Goal: Transaction & Acquisition: Book appointment/travel/reservation

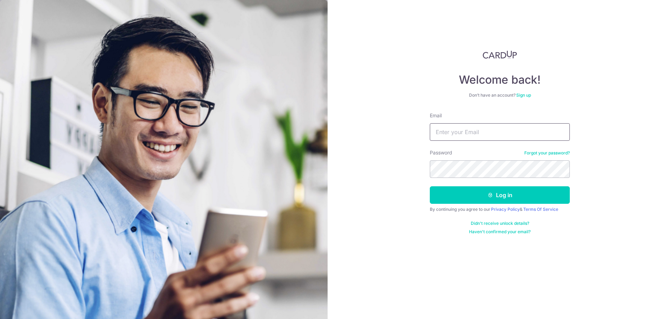
click at [508, 132] on input "Email" at bounding box center [500, 132] width 140 height 18
type input "[EMAIL_ADDRESS][DOMAIN_NAME]"
click at [430, 186] on button "Log in" at bounding box center [500, 195] width 140 height 18
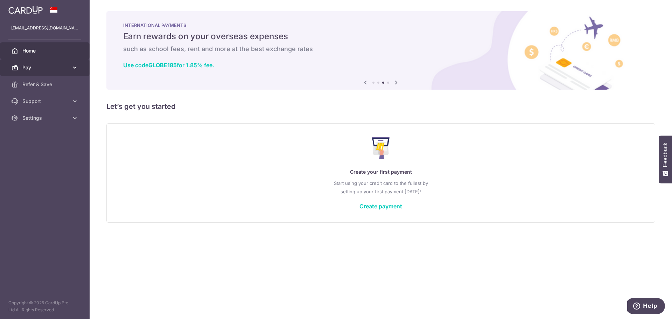
click at [74, 68] on icon at bounding box center [74, 67] width 7 height 7
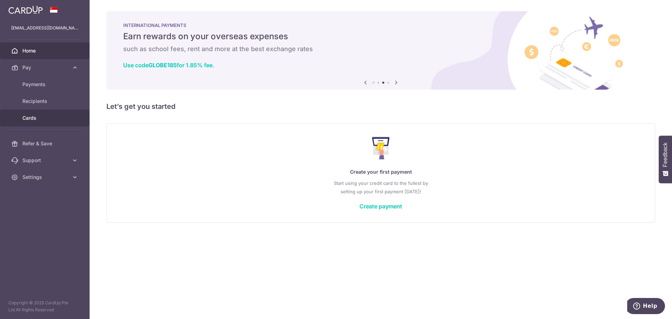
click at [47, 117] on span "Cards" at bounding box center [45, 118] width 46 height 7
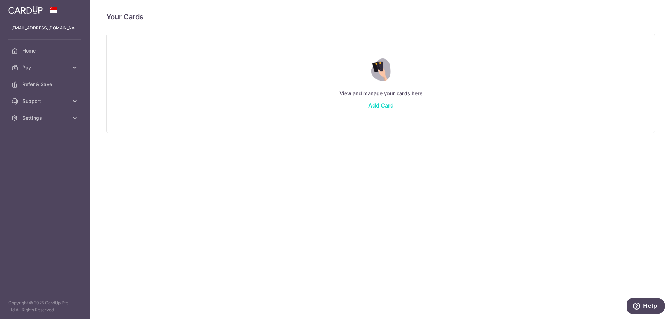
click at [384, 105] on link "Add Card" at bounding box center [381, 105] width 26 height 7
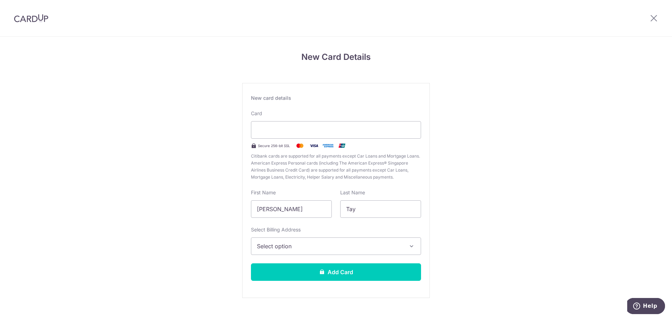
click at [295, 245] on span "Select option" at bounding box center [330, 246] width 146 height 8
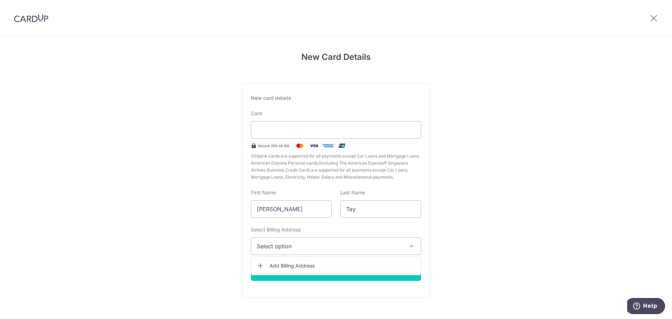
click at [305, 262] on link "Add Billing Address" at bounding box center [335, 265] width 169 height 13
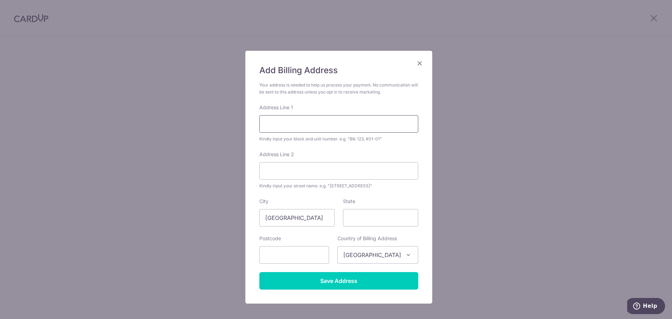
click at [320, 122] on input "Address Line 1" at bounding box center [338, 124] width 159 height 18
type input "16 Namly View"
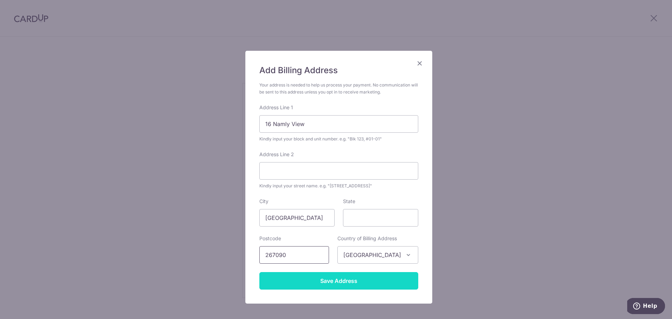
type input "267090"
click at [330, 279] on input "Save Address" at bounding box center [338, 281] width 159 height 18
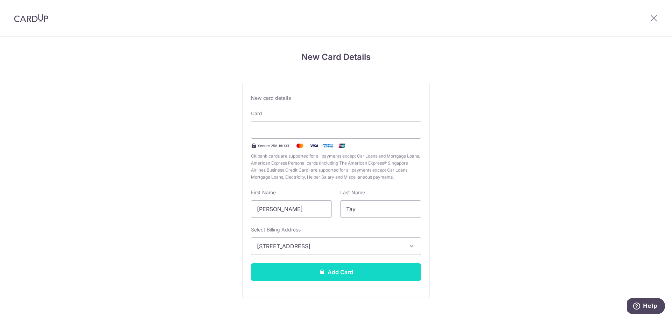
click at [350, 275] on button "Add Card" at bounding box center [336, 272] width 170 height 18
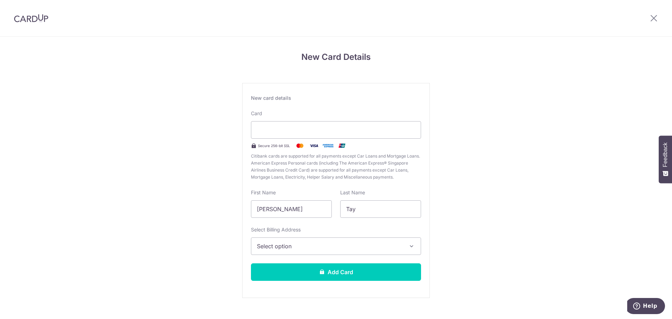
click at [321, 245] on span "Select option" at bounding box center [330, 246] width 146 height 8
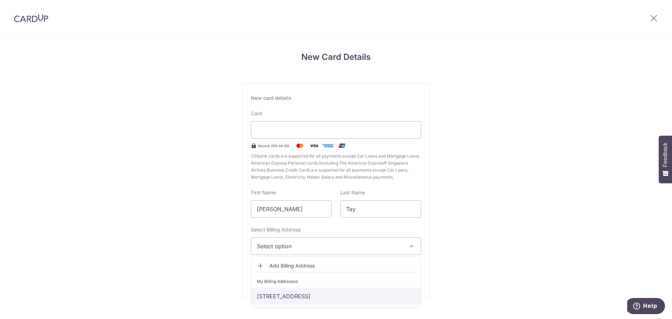
click at [317, 295] on link "16 Namly View, Singapore, Singapore-267090" at bounding box center [335, 296] width 169 height 17
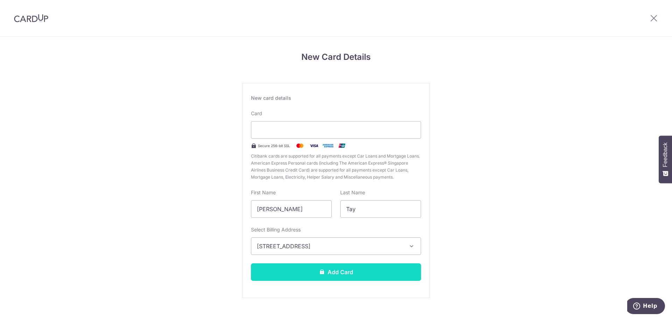
click at [312, 274] on button "Add Card" at bounding box center [336, 272] width 170 height 18
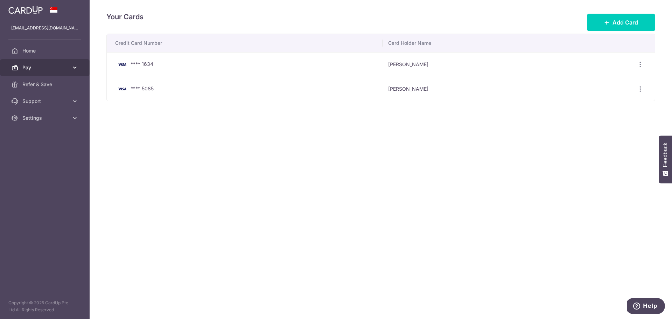
click at [65, 65] on span "Pay" at bounding box center [45, 67] width 46 height 7
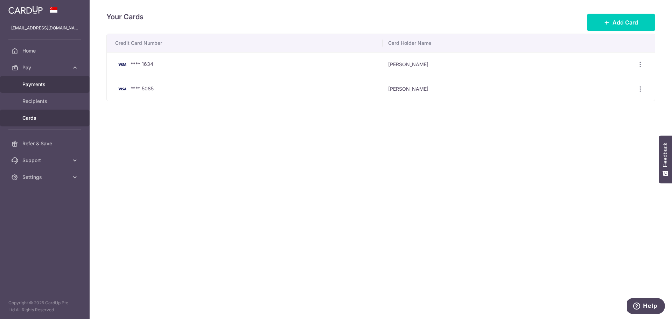
click at [54, 83] on span "Payments" at bounding box center [45, 84] width 46 height 7
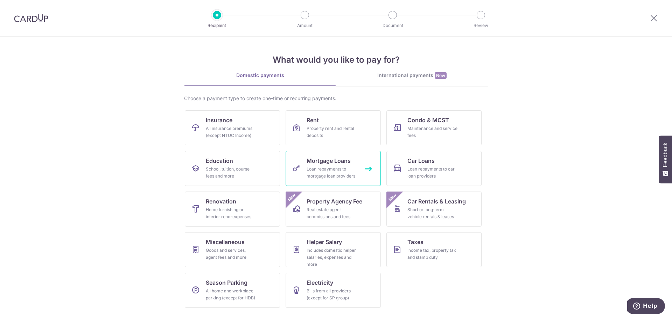
click at [351, 171] on div "Loan repayments to mortgage loan providers" at bounding box center [332, 173] width 50 height 14
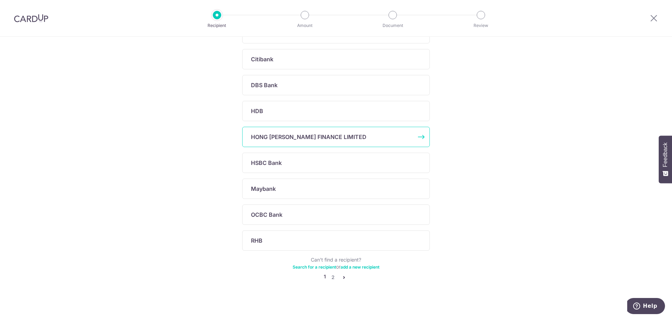
scroll to position [189, 0]
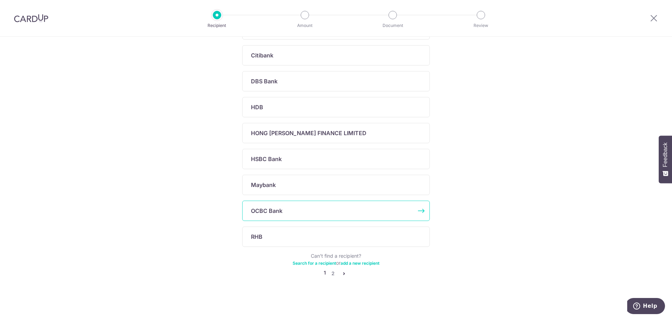
click at [307, 212] on div "OCBC Bank" at bounding box center [332, 211] width 162 height 8
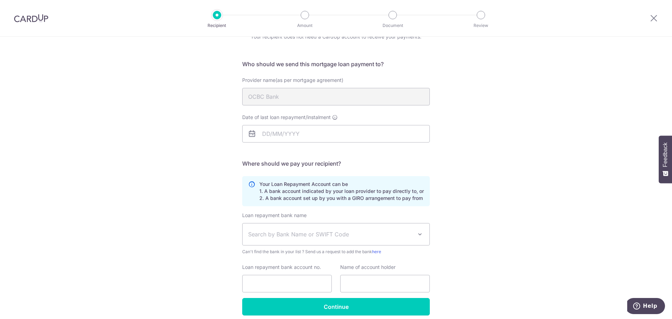
scroll to position [65, 0]
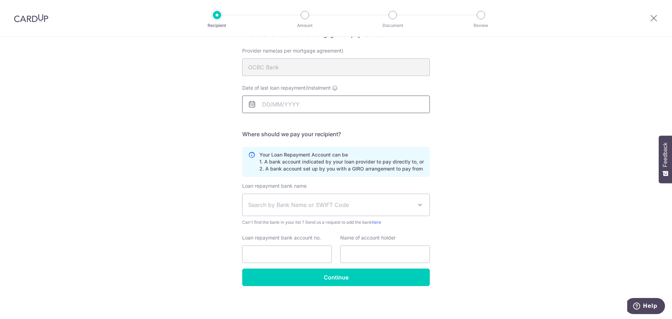
click at [289, 102] on input "Date of last loan repayment/instalment" at bounding box center [336, 105] width 188 height 18
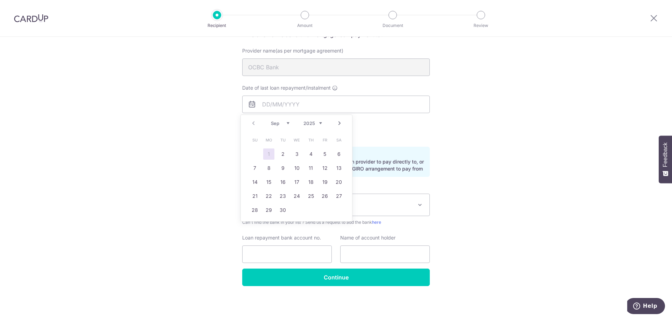
click at [272, 155] on link "1" at bounding box center [268, 153] width 11 height 11
type input "[DATE]"
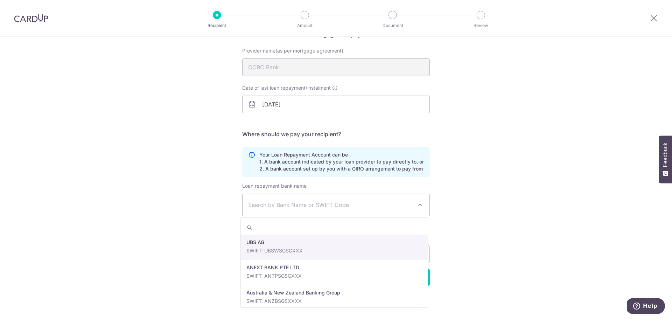
click at [302, 210] on span "Search by Bank Name or SWIFT Code" at bounding box center [336, 205] width 187 height 22
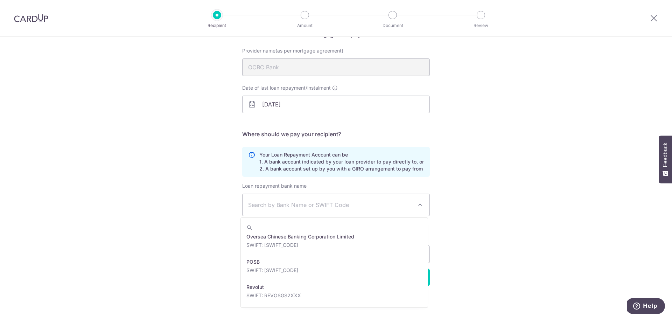
scroll to position [1156, 0]
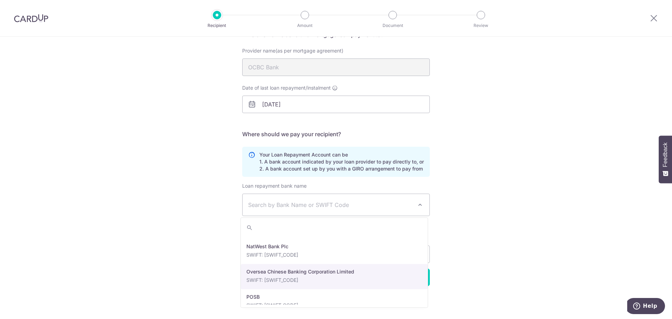
select select "12"
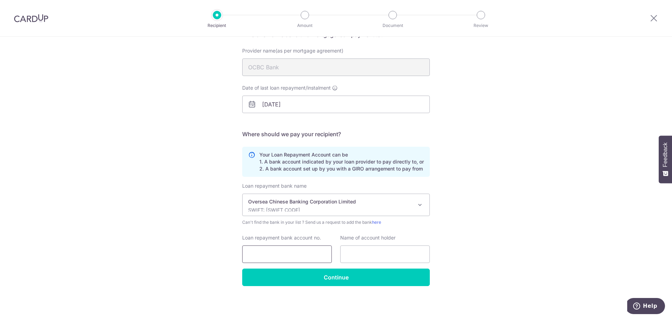
click at [310, 250] on input "Loan repayment bank account no." at bounding box center [287, 254] width 90 height 18
click at [359, 255] on input "text" at bounding box center [385, 254] width 90 height 18
type input "[PERSON_NAME] [PERSON_NAME]"
click at [288, 253] on input "Loan repayment bank account no." at bounding box center [287, 254] width 90 height 18
click at [303, 257] on input "Loan repayment bank account no." at bounding box center [287, 254] width 90 height 18
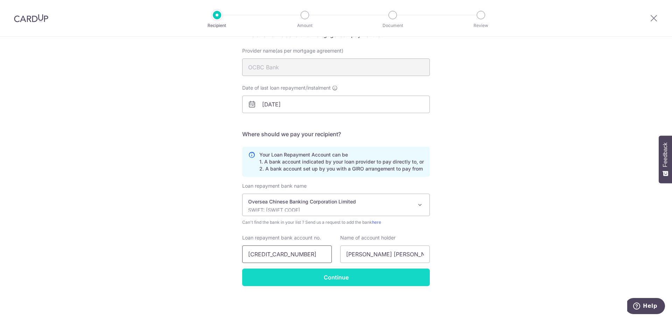
type input "580016567900000"
click at [302, 275] on input "Continue" at bounding box center [336, 278] width 188 height 18
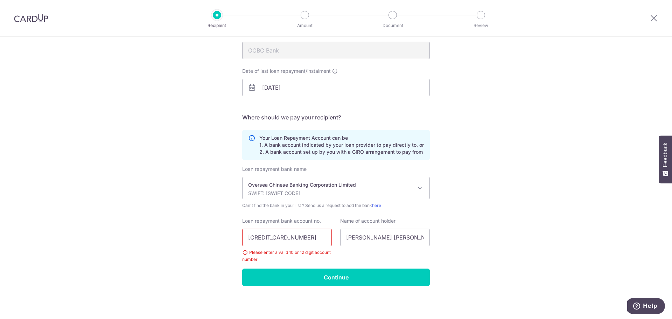
click at [259, 237] on input "[CREDIT_CARD_NUMBER]" at bounding box center [287, 238] width 90 height 18
click at [261, 238] on input "[CREDIT_CARD_NUMBER]" at bounding box center [287, 238] width 90 height 18
type input "5800165679-00000"
click at [372, 277] on input "Continue" at bounding box center [336, 278] width 188 height 18
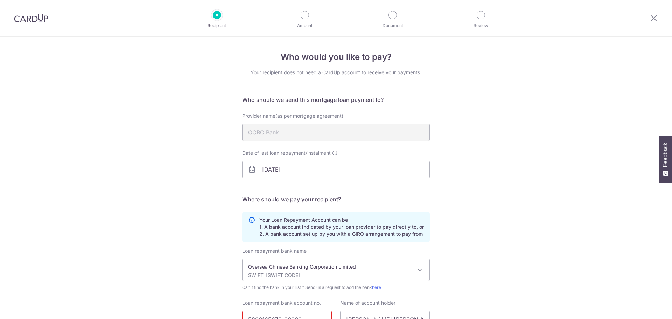
scroll to position [82, 0]
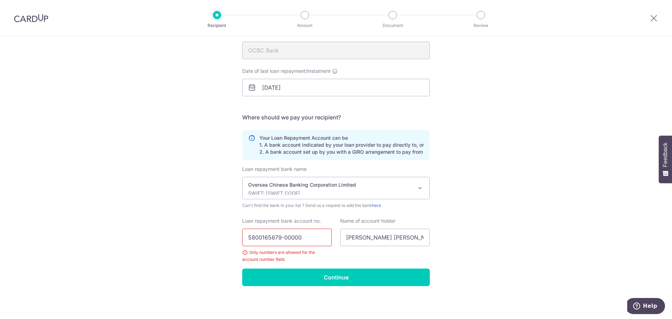
drag, startPoint x: 314, startPoint y: 238, endPoint x: 287, endPoint y: 238, distance: 27.0
click at [280, 239] on input "5800165679-00000" at bounding box center [287, 238] width 90 height 18
type input "5800165679"
click at [332, 282] on input "Continue" at bounding box center [336, 278] width 188 height 18
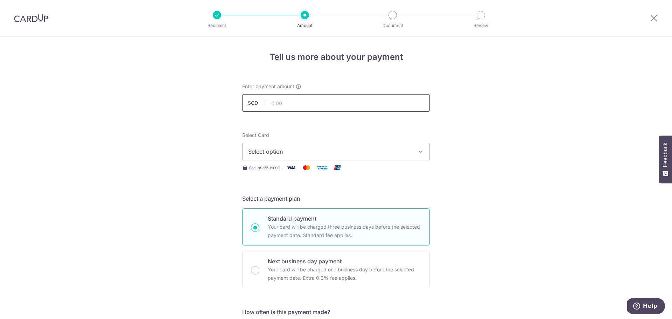
click at [372, 106] on input "text" at bounding box center [336, 103] width 188 height 18
type input "4,998.15"
click at [362, 150] on span "Select option" at bounding box center [329, 151] width 163 height 8
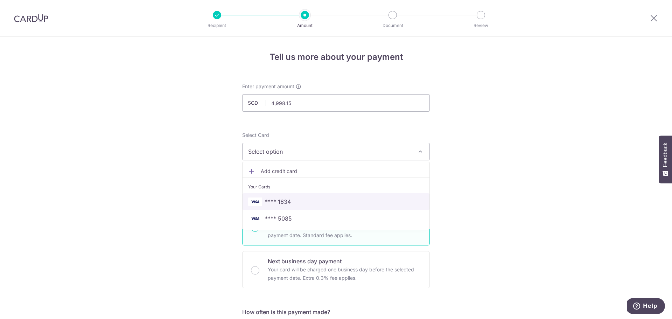
click at [326, 203] on span "**** 1634" at bounding box center [336, 201] width 176 height 8
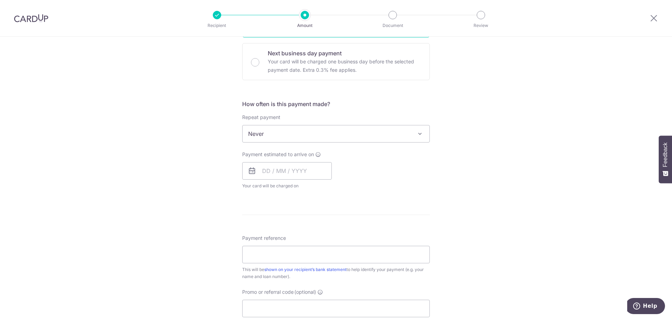
scroll to position [210, 0]
click at [404, 135] on span "Never" at bounding box center [336, 131] width 187 height 17
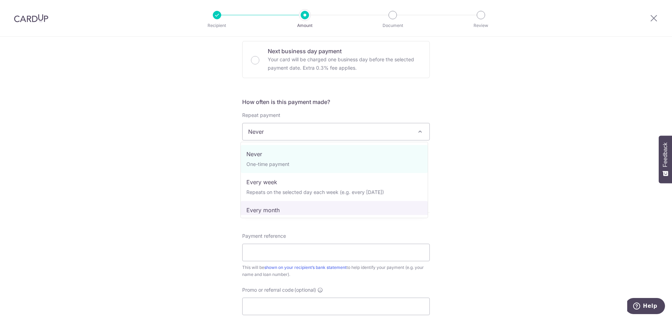
select select "3"
type input "[DATE]"
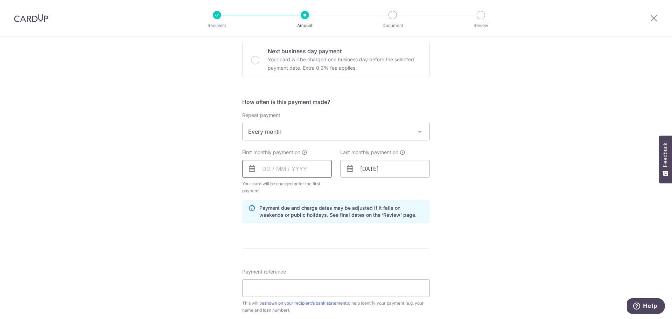
click at [265, 168] on input "text" at bounding box center [287, 169] width 90 height 18
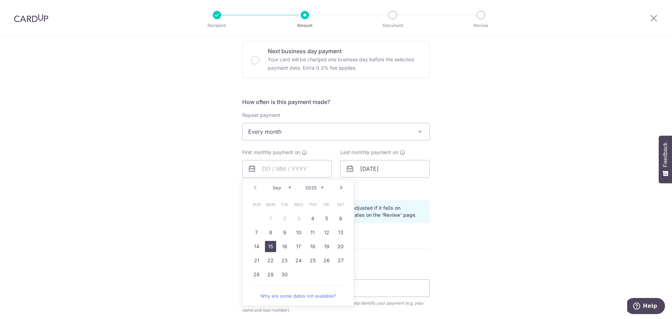
click at [266, 242] on link "15" at bounding box center [270, 246] width 11 height 11
type input "[DATE]"
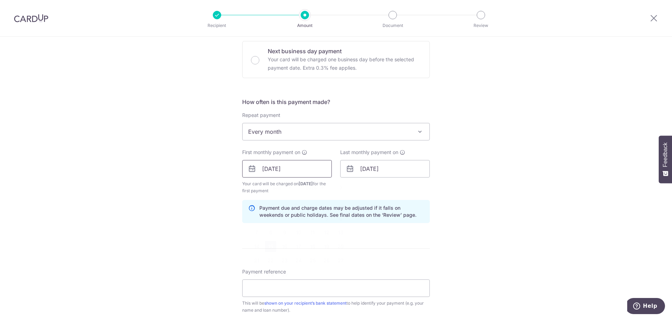
click at [285, 169] on input "[DATE]" at bounding box center [287, 169] width 90 height 18
click at [363, 172] on input "[DATE]" at bounding box center [385, 169] width 90 height 18
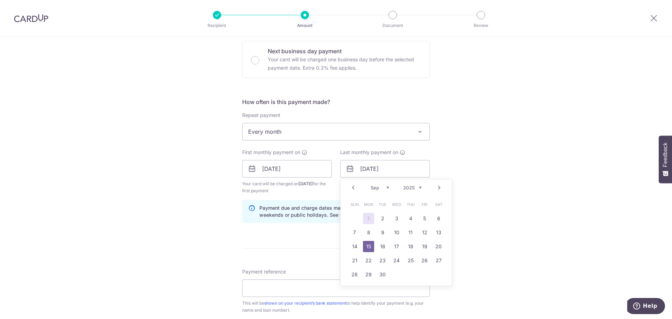
click at [368, 222] on link "1" at bounding box center [368, 218] width 11 height 11
type input "[DATE]"
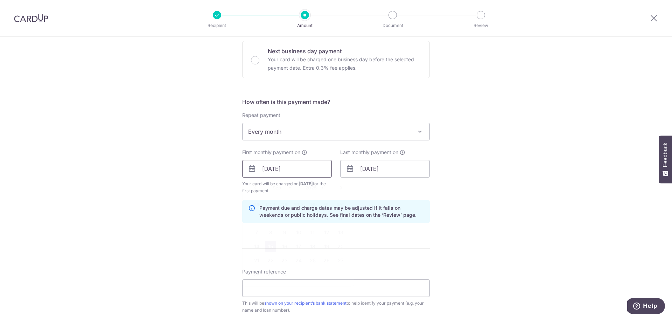
click at [274, 169] on input "[DATE]" at bounding box center [287, 169] width 90 height 18
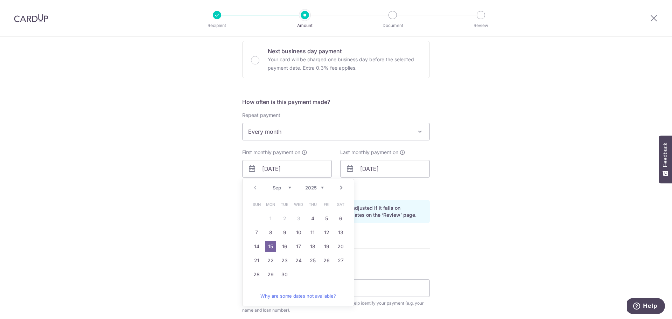
click at [274, 187] on select "Sep Oct Nov Dec" at bounding box center [282, 188] width 19 height 6
drag, startPoint x: 282, startPoint y: 190, endPoint x: 300, endPoint y: 189, distance: 18.2
click at [282, 190] on select "Sep Oct Nov Dec" at bounding box center [282, 188] width 19 height 6
click at [314, 189] on select "2025 2026 2027 2028 2029 2030 2031 2032 2033 2034 2035" at bounding box center [314, 188] width 19 height 6
click at [305, 185] on select "2025 2026 2027 2028 2029 2030 2031 2032 2033 2034 2035" at bounding box center [314, 188] width 19 height 6
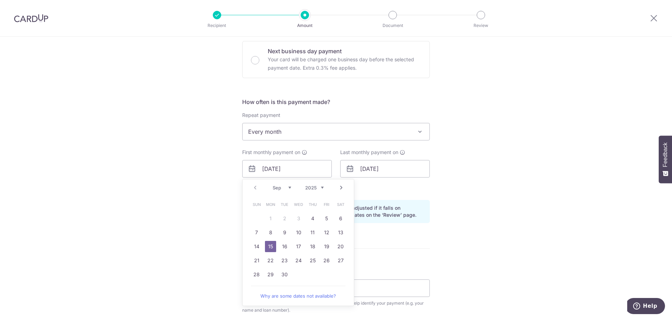
click at [268, 219] on table "Sun Mon Tue Wed Thu Fri Sat 1 2 3 4 5 6 7 8 9 10 11 12 13 14 15 16 17 18 19 20 …" at bounding box center [299, 239] width 98 height 84
click at [271, 229] on link "8" at bounding box center [270, 232] width 11 height 11
type input "[DATE]"
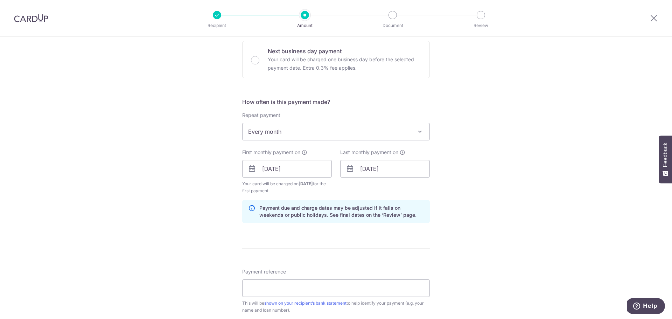
click at [271, 219] on div "How often is this payment made? Repeat payment Never Every week Every month Eve…" at bounding box center [336, 163] width 188 height 131
click at [378, 172] on input "[DATE]" at bounding box center [385, 169] width 90 height 18
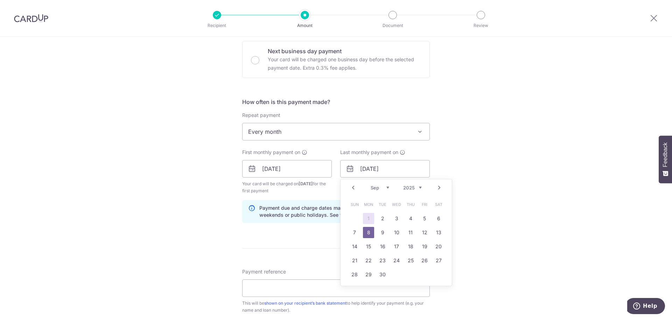
click at [383, 189] on select "Jan Feb Mar Apr May Jun [DATE] Aug Sep Oct Nov Dec" at bounding box center [380, 188] width 19 height 6
click at [371, 185] on select "Jan Feb Mar Apr May Jun [DATE] Aug Sep Oct Nov Dec" at bounding box center [380, 188] width 19 height 6
click at [368, 219] on link "1" at bounding box center [368, 218] width 11 height 11
type input "[DATE]"
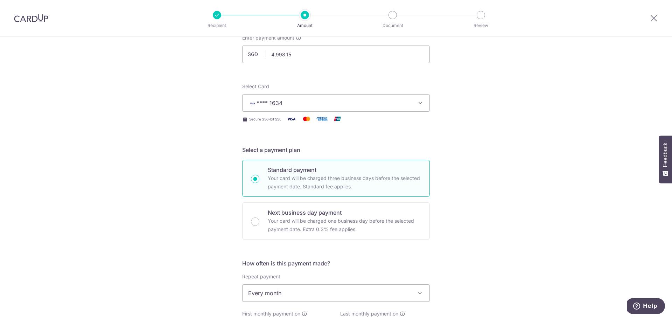
scroll to position [0, 0]
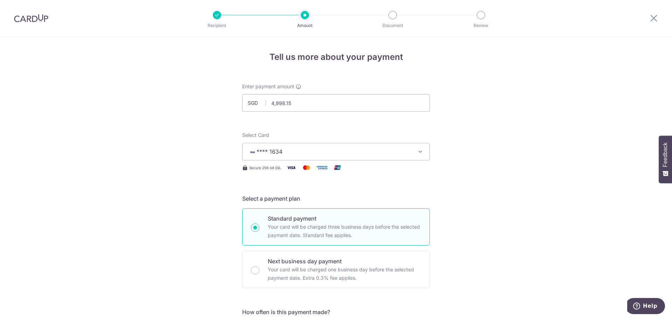
drag, startPoint x: 30, startPoint y: 15, endPoint x: 363, endPoint y: 28, distance: 332.9
click at [30, 14] on img at bounding box center [31, 18] width 34 height 8
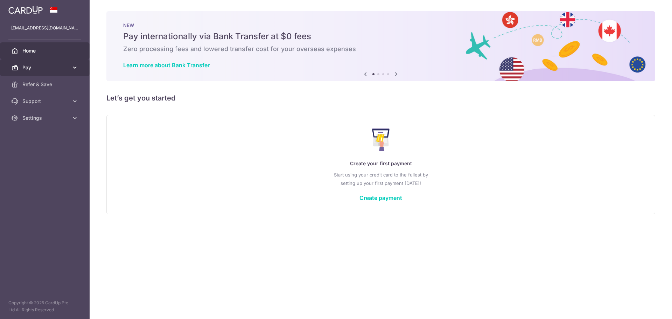
click at [47, 72] on link "Pay" at bounding box center [45, 67] width 90 height 17
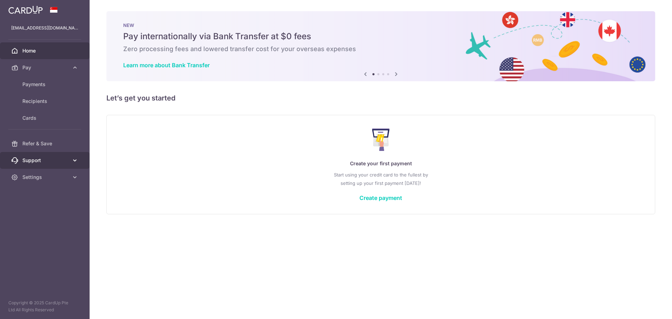
click at [70, 165] on link "Support" at bounding box center [45, 160] width 90 height 17
click at [44, 180] on span "FAQ" at bounding box center [45, 177] width 46 height 7
